Goal: Information Seeking & Learning: Learn about a topic

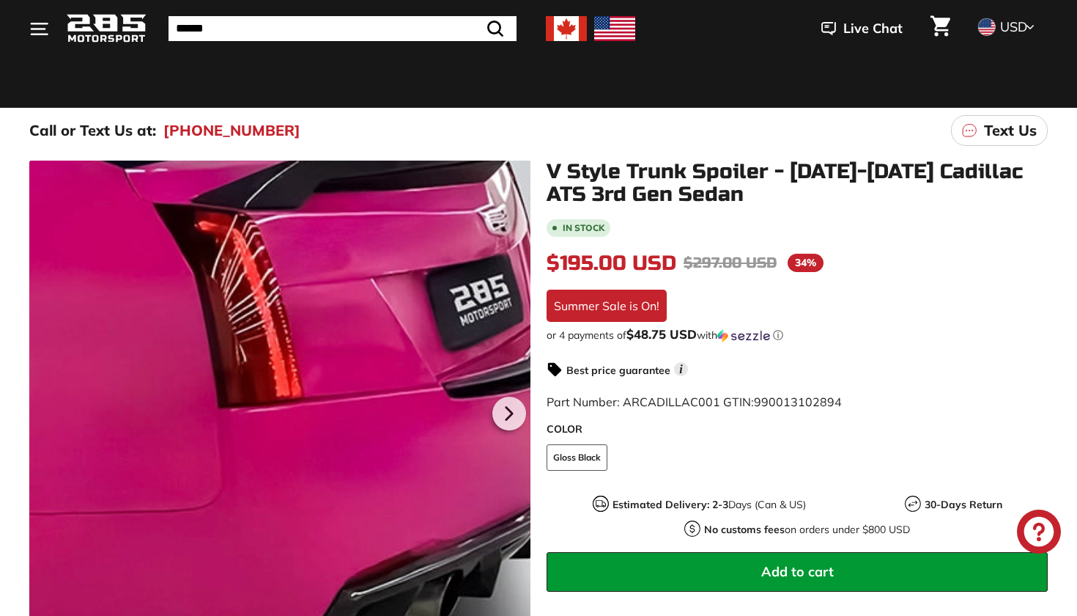
scroll to position [135, 0]
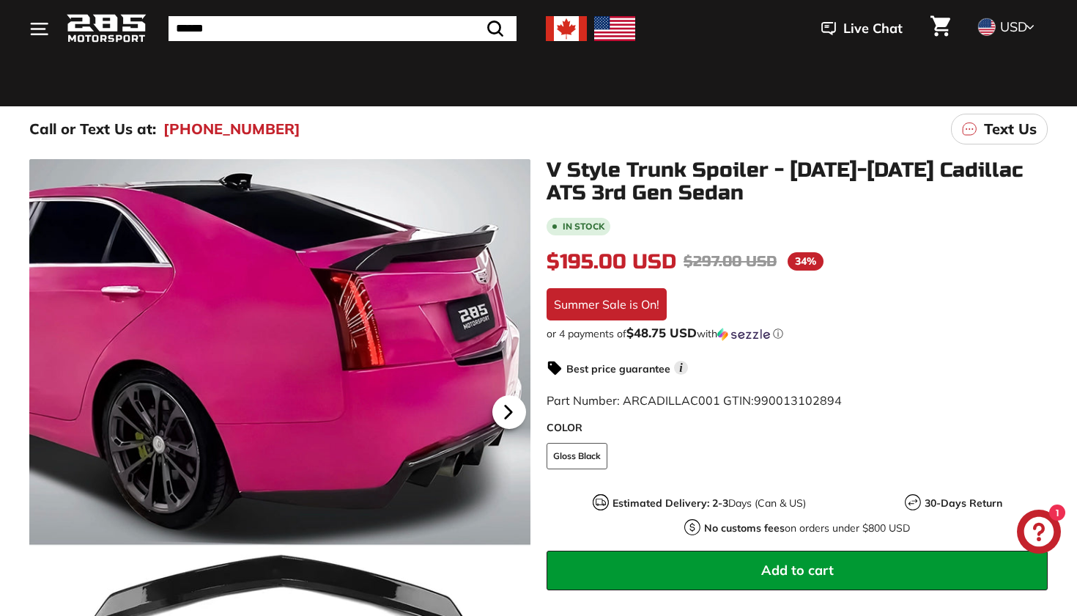
click at [503, 411] on icon at bounding box center [509, 412] width 34 height 34
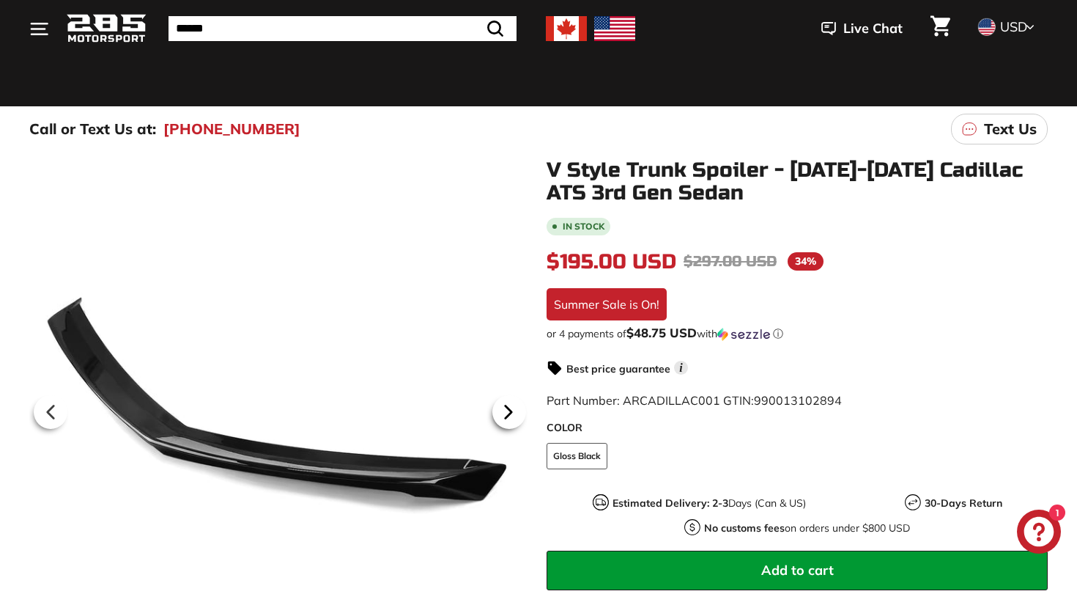
click at [503, 410] on icon at bounding box center [509, 412] width 34 height 34
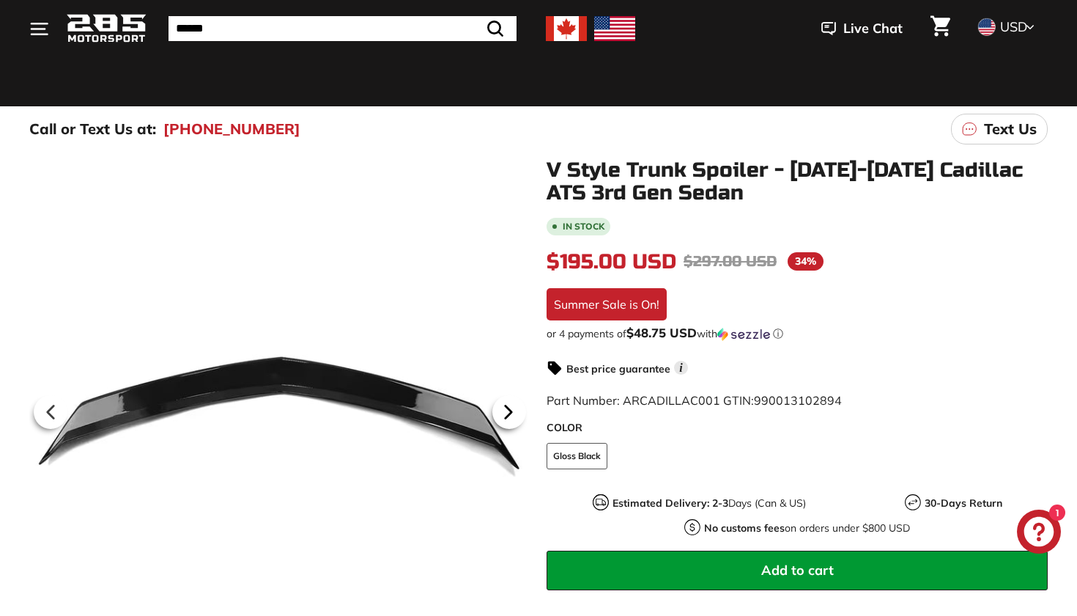
click at [503, 410] on icon at bounding box center [509, 412] width 34 height 34
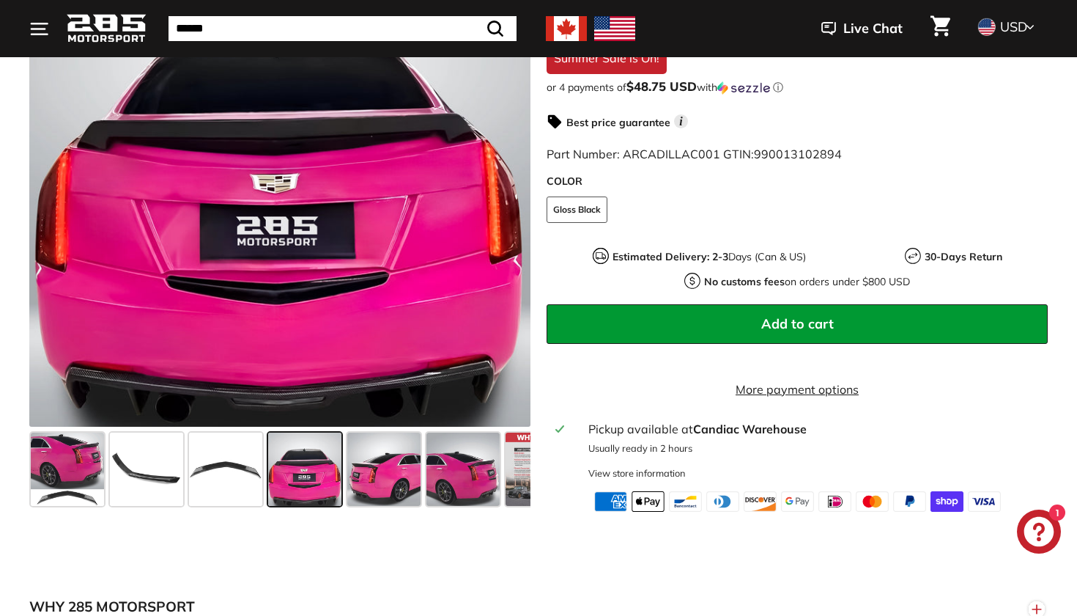
scroll to position [383, 0]
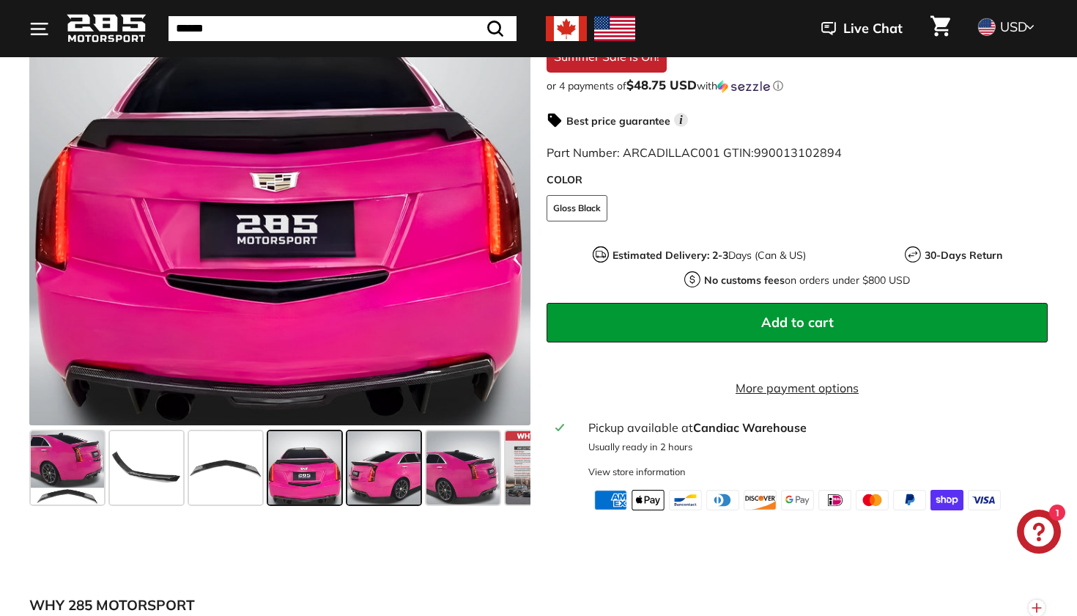
click at [384, 477] on span at bounding box center [383, 467] width 73 height 73
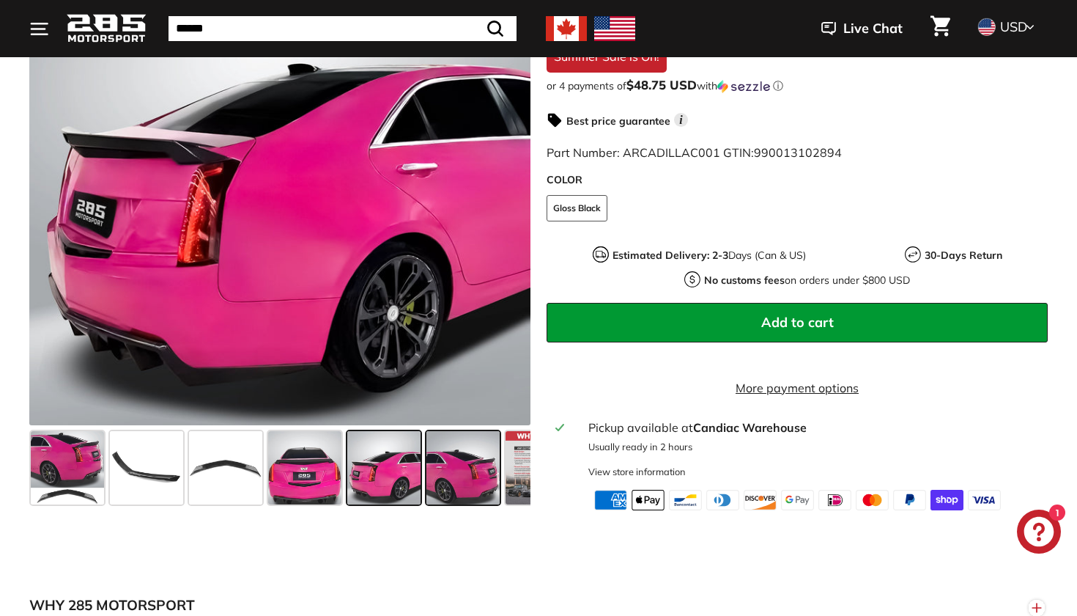
click at [441, 490] on span at bounding box center [462, 467] width 73 height 73
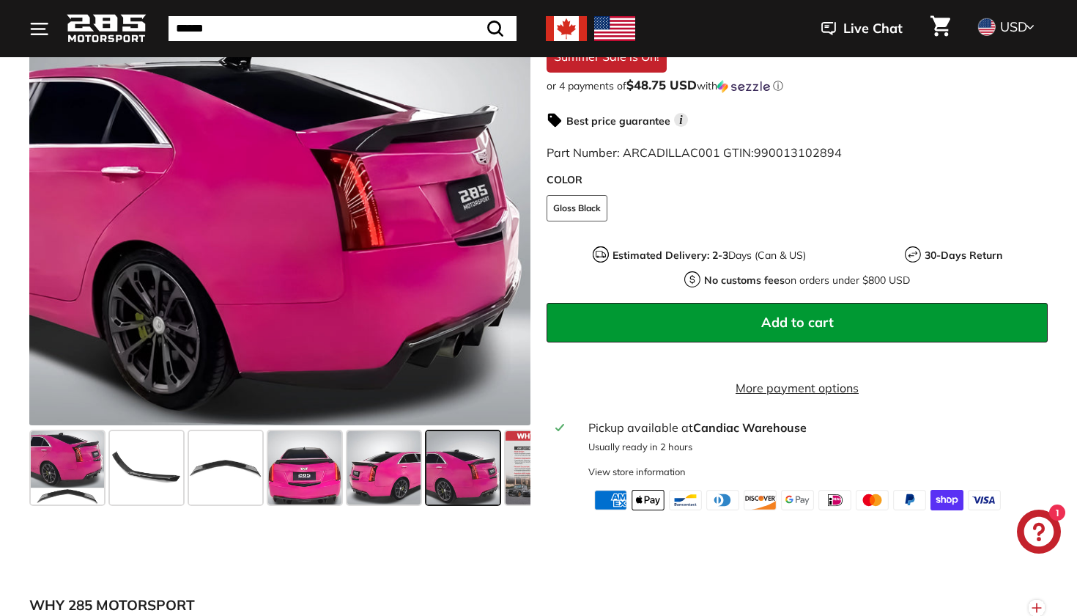
click at [490, 495] on span at bounding box center [462, 467] width 73 height 73
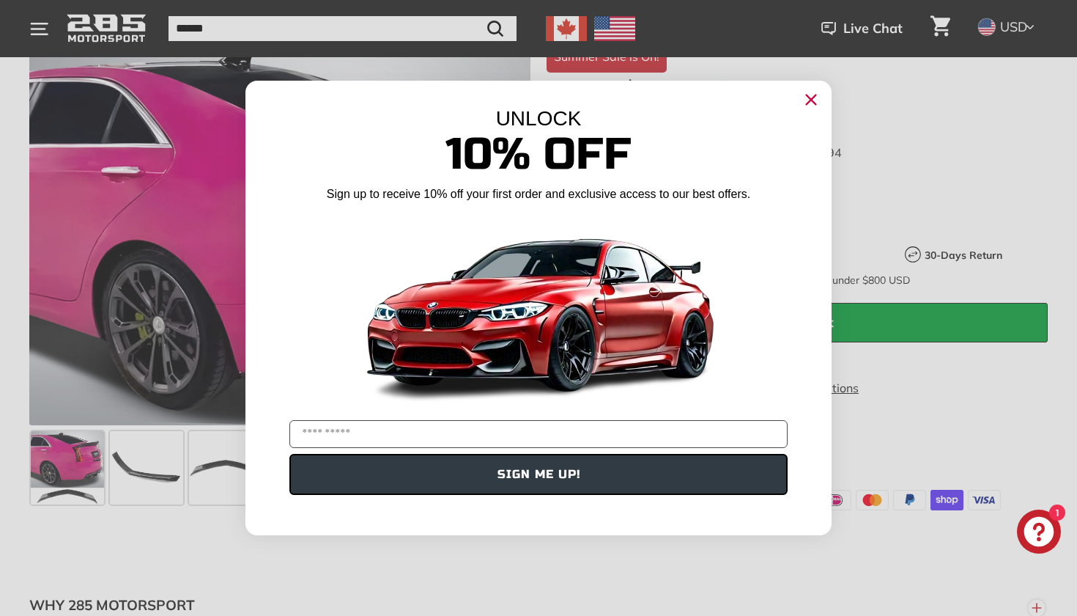
click at [817, 89] on icon "Close dialog" at bounding box center [810, 99] width 23 height 23
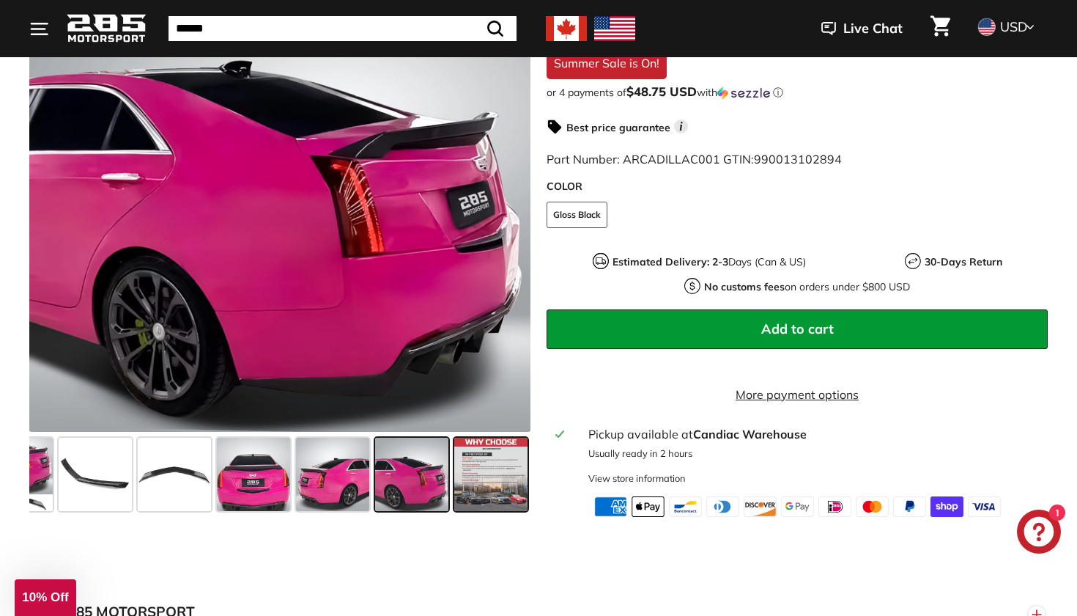
scroll to position [376, 0]
click at [481, 492] on span at bounding box center [490, 473] width 73 height 73
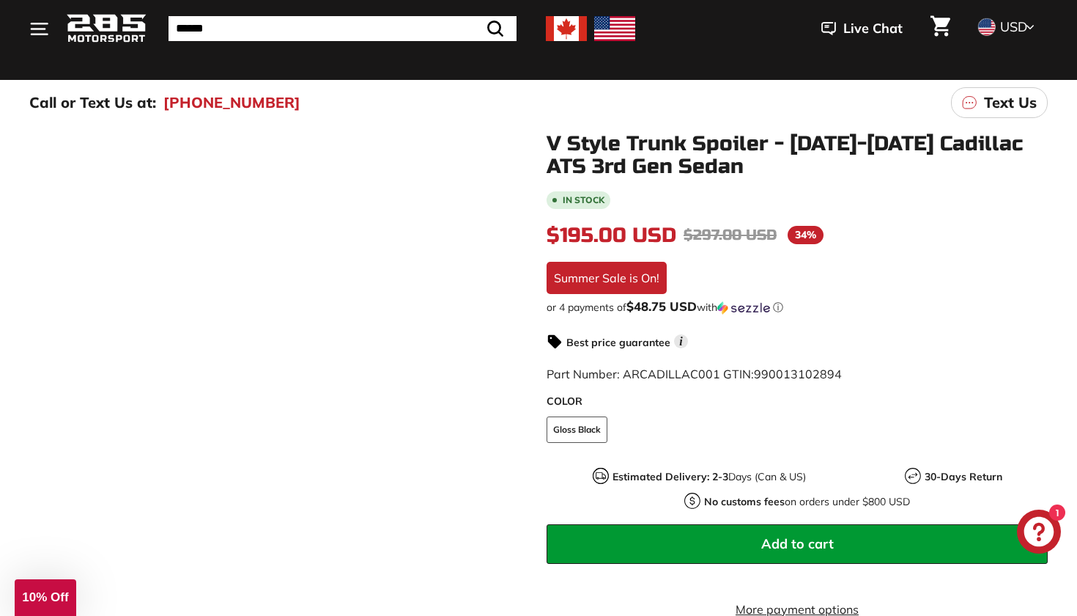
scroll to position [154, 0]
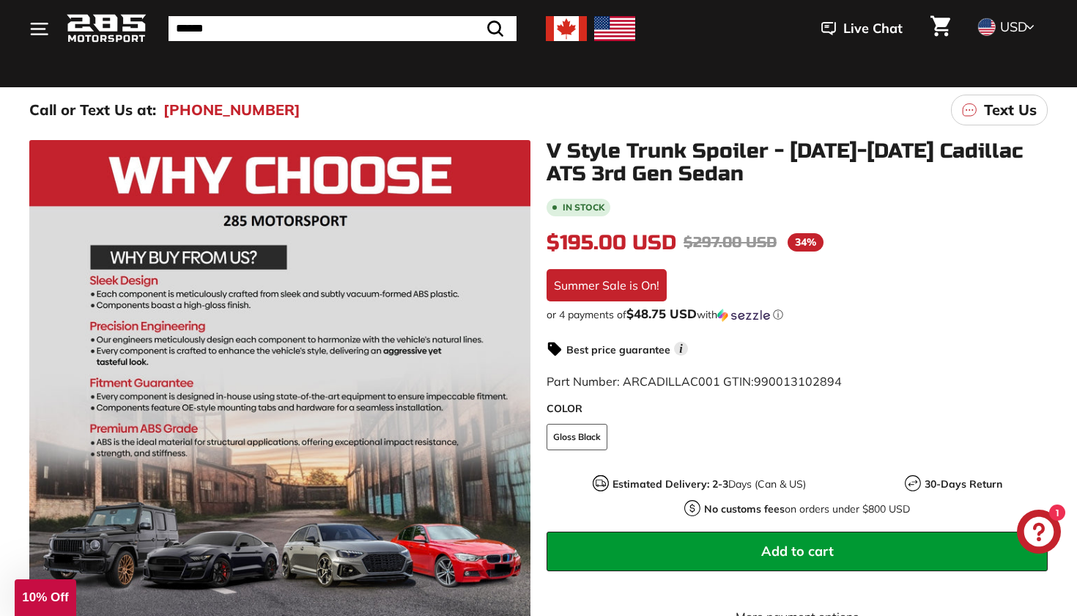
click at [48, 391] on icon at bounding box center [51, 393] width 6 height 12
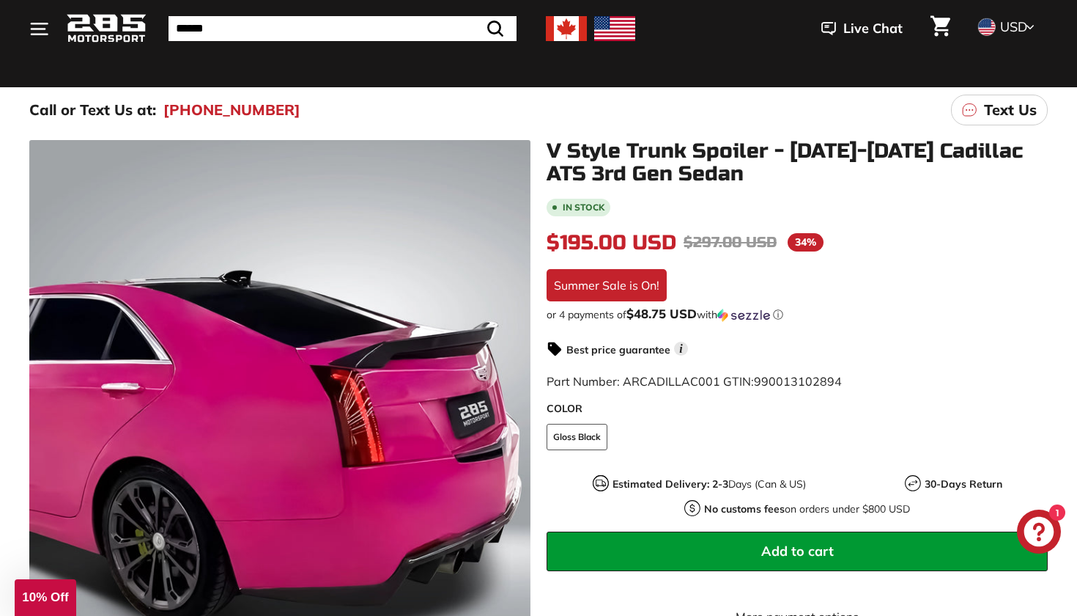
click at [516, 391] on icon at bounding box center [509, 393] width 34 height 34
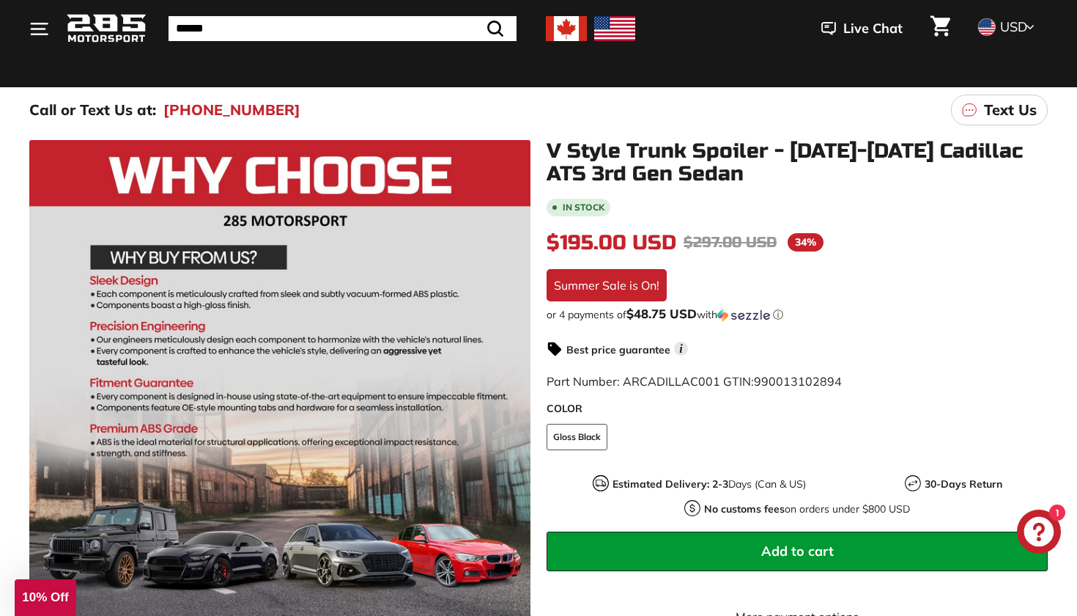
click at [44, 394] on icon at bounding box center [51, 393] width 34 height 34
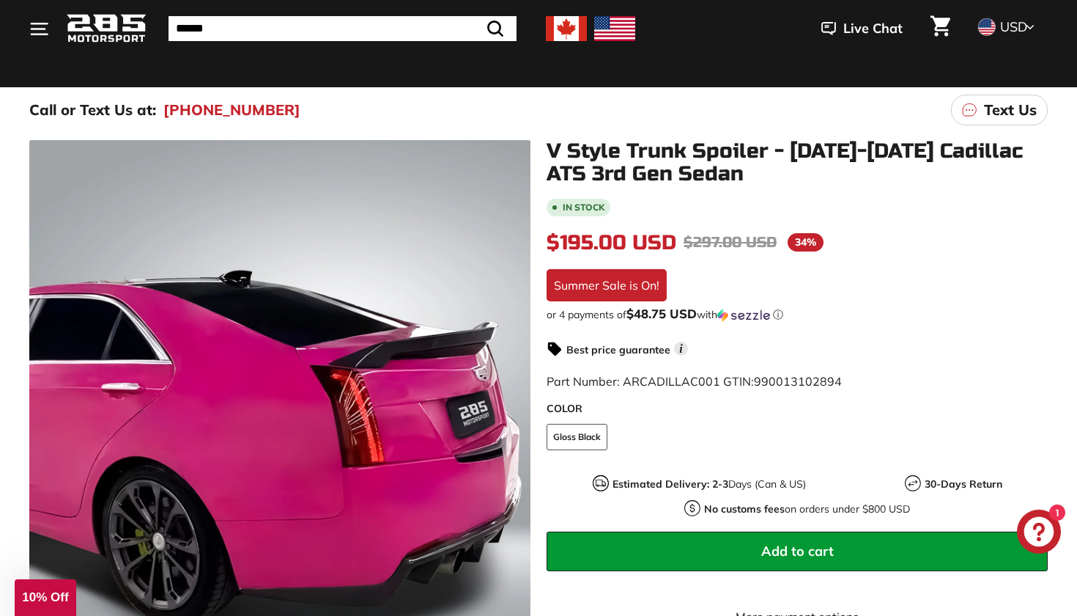
click at [44, 394] on icon at bounding box center [51, 393] width 34 height 34
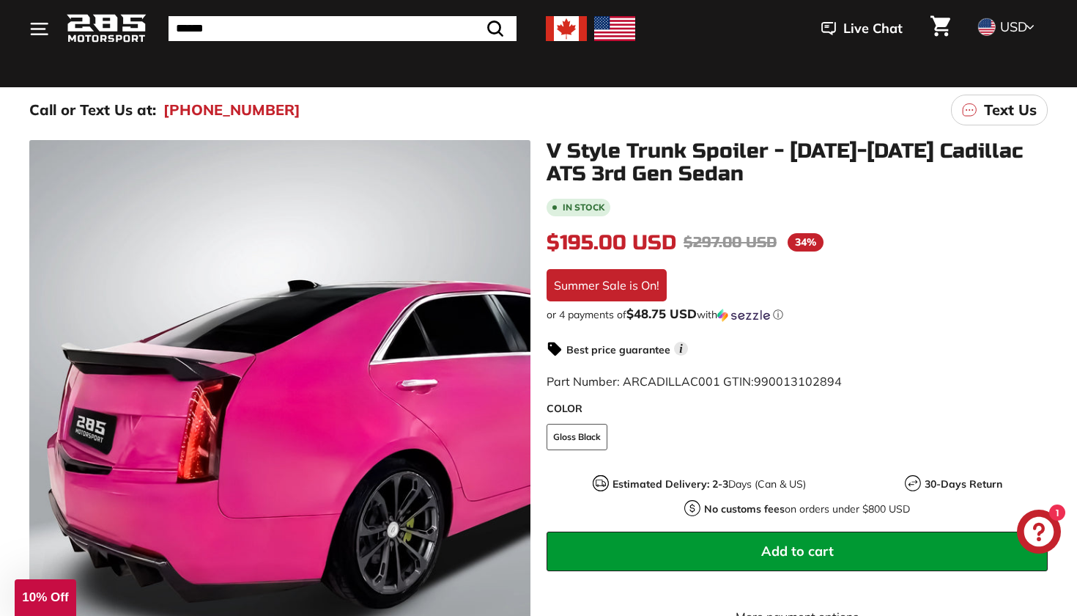
click at [44, 394] on icon at bounding box center [51, 393] width 34 height 34
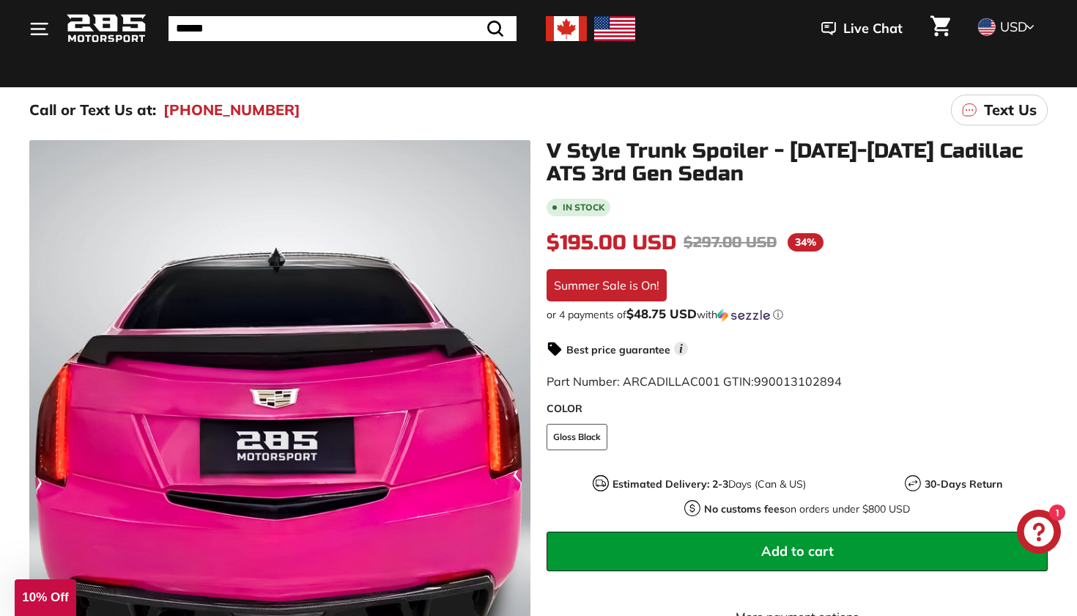
click at [44, 394] on icon at bounding box center [51, 393] width 34 height 34
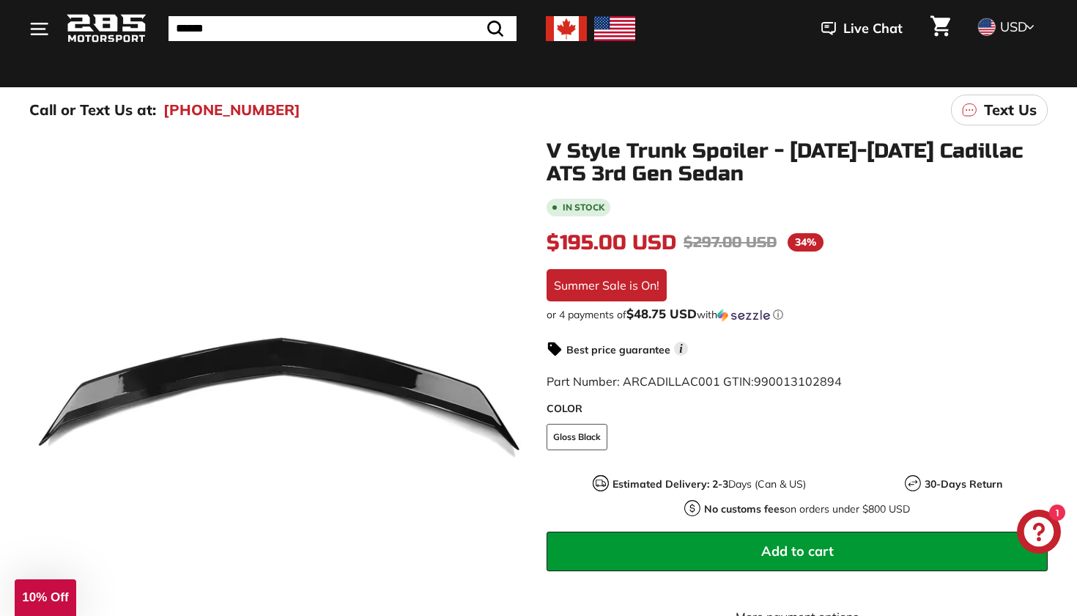
click at [44, 394] on icon at bounding box center [51, 393] width 34 height 34
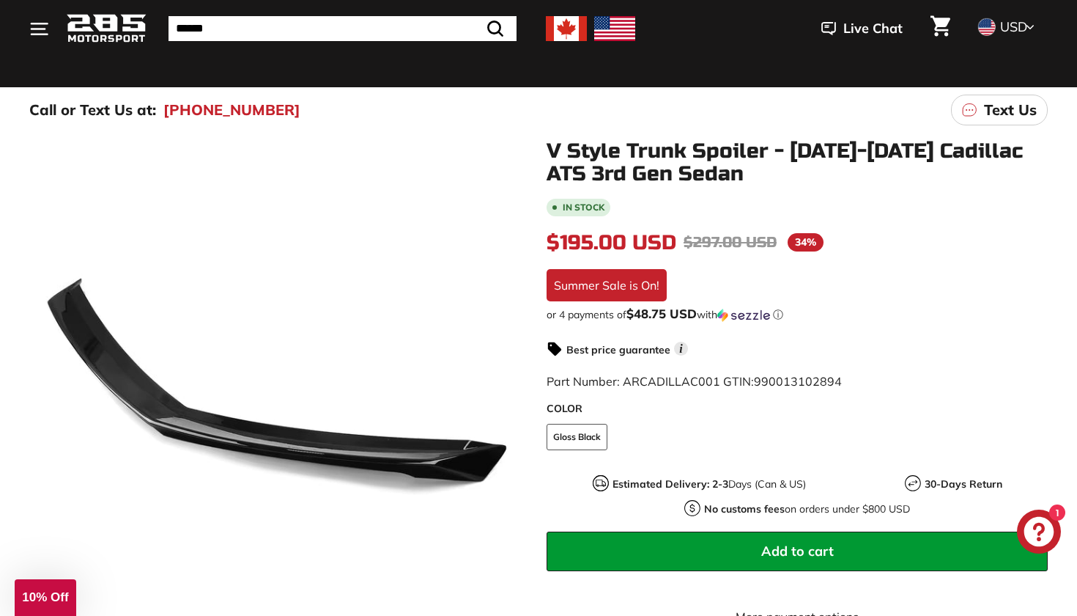
click at [44, 394] on icon at bounding box center [51, 393] width 34 height 34
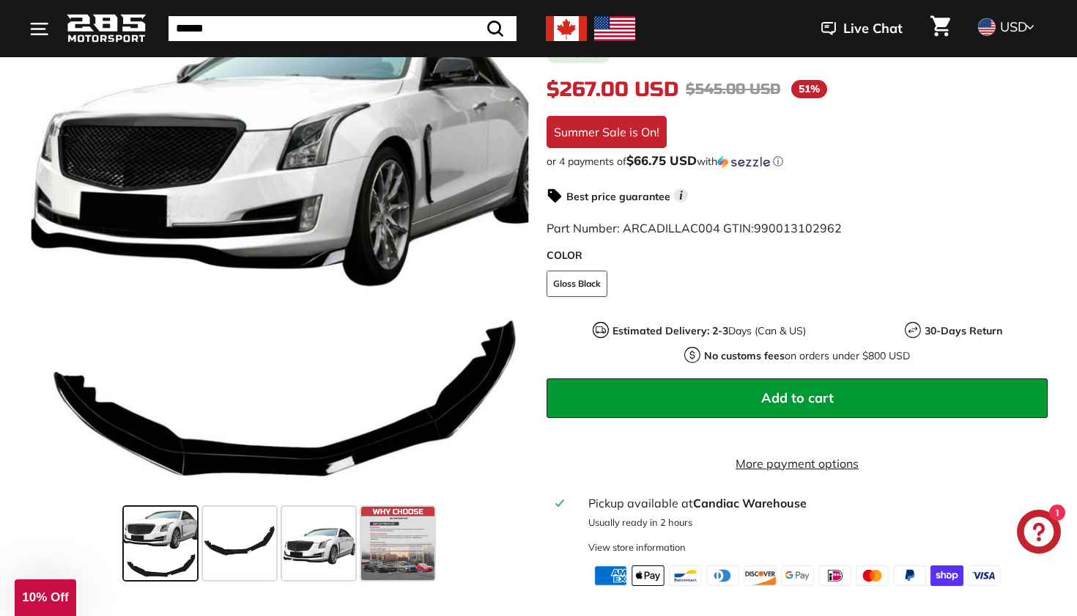
scroll to position [317, 0]
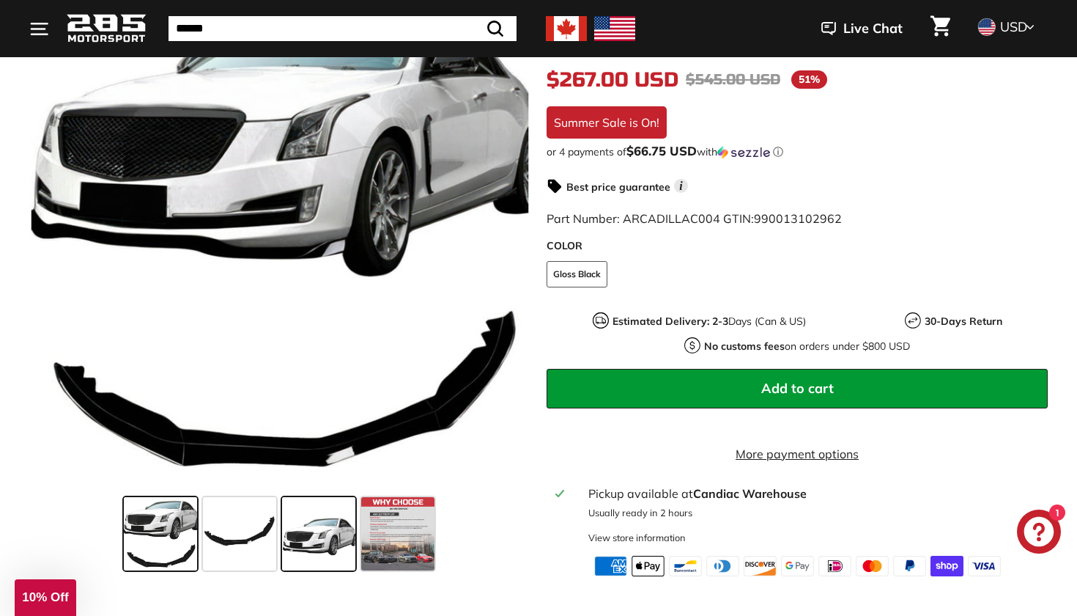
click at [303, 555] on span at bounding box center [318, 533] width 73 height 73
